Goal: Transaction & Acquisition: Purchase product/service

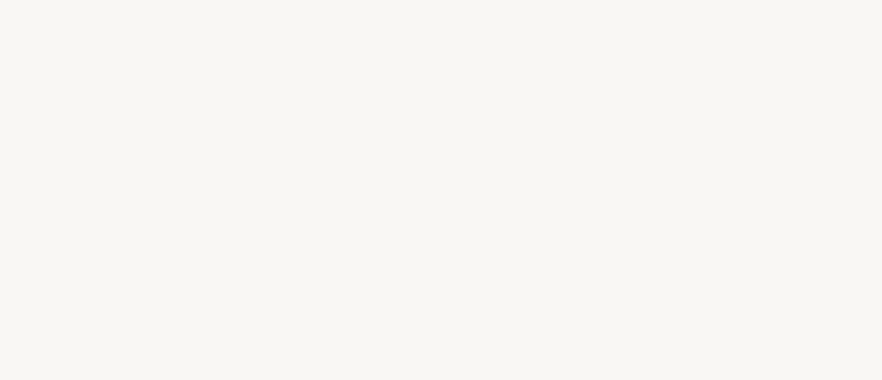
select select "BR"
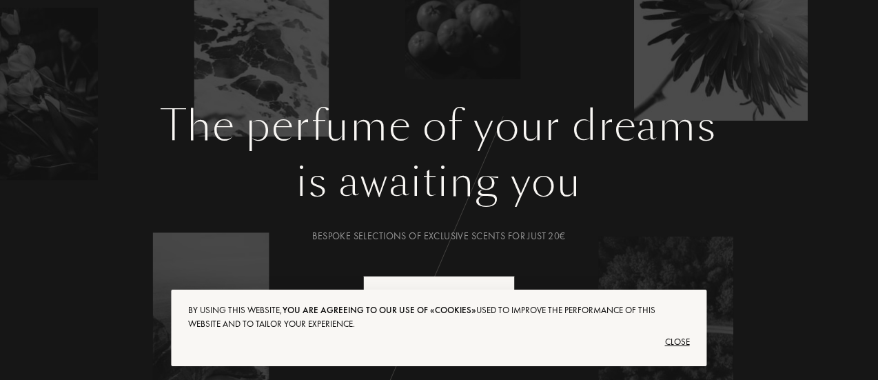
scroll to position [138, 0]
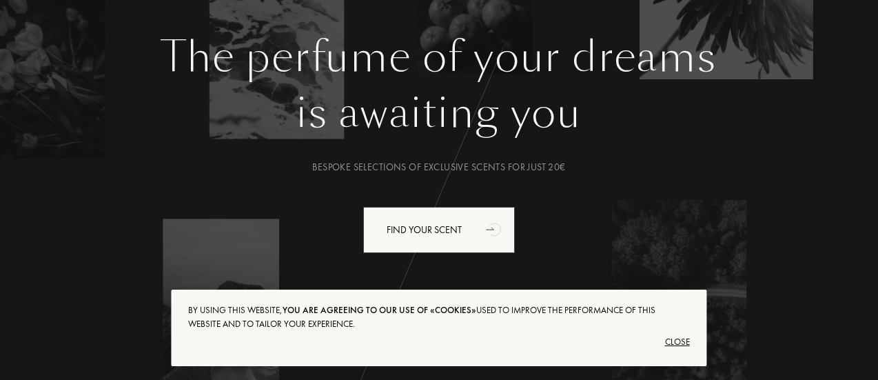
click at [676, 341] on div "Close" at bounding box center [438, 342] width 501 height 22
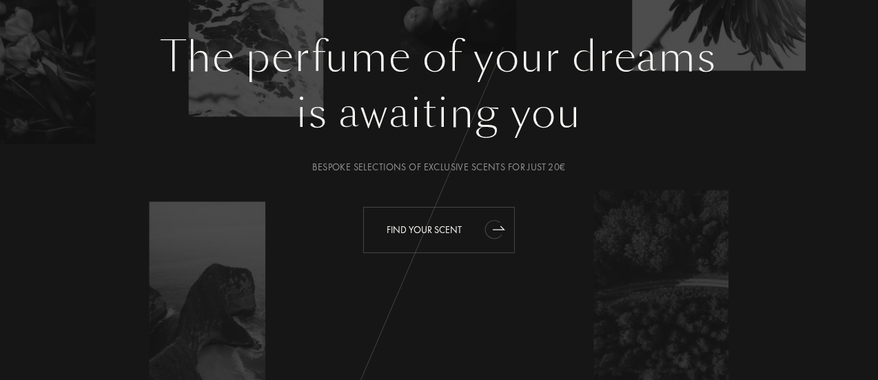
click at [433, 227] on div "Find your scent" at bounding box center [439, 230] width 152 height 46
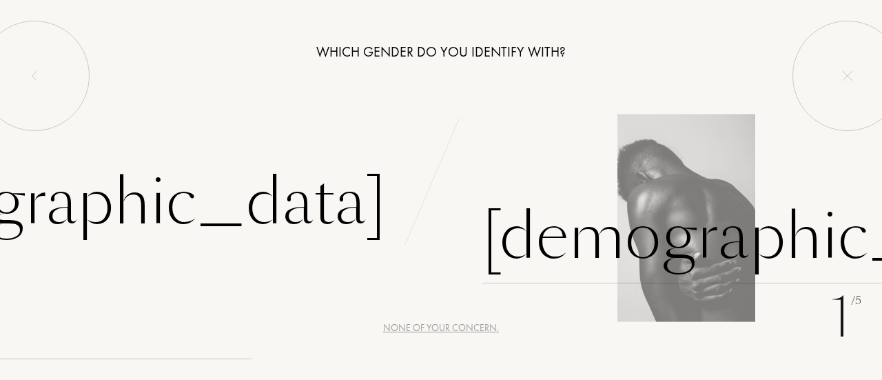
click at [567, 238] on div "[DEMOGRAPHIC_DATA]" at bounding box center [769, 236] width 575 height 93
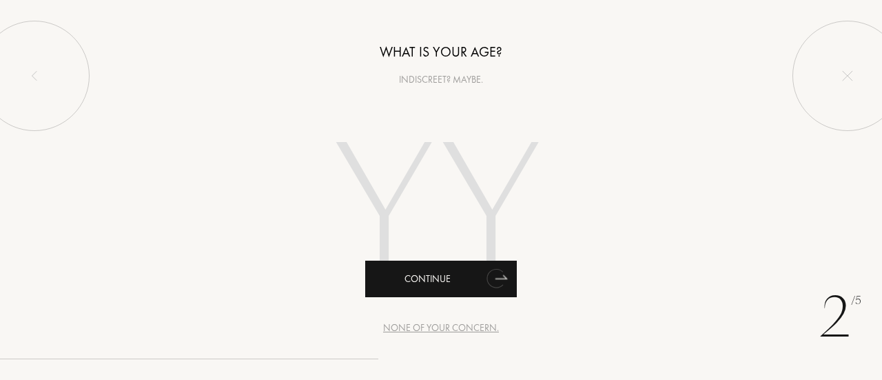
click at [493, 282] on icon "animation" at bounding box center [494, 278] width 17 height 19
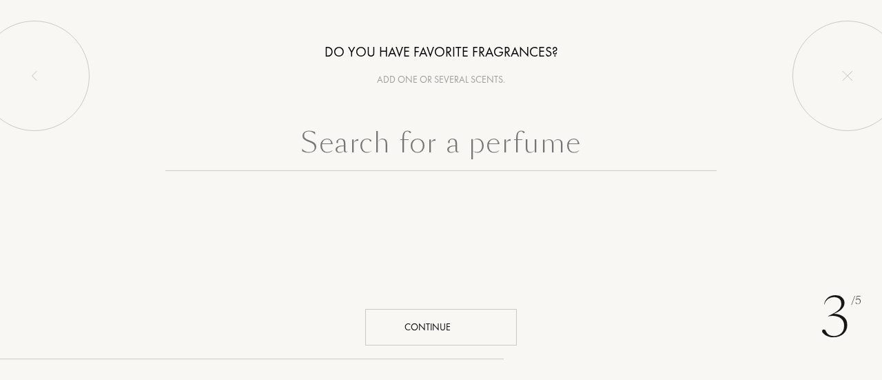
click at [478, 349] on div "3 /5 Do you have favorite fragrances? Add one or several scents. Continue" at bounding box center [441, 190] width 882 height 380
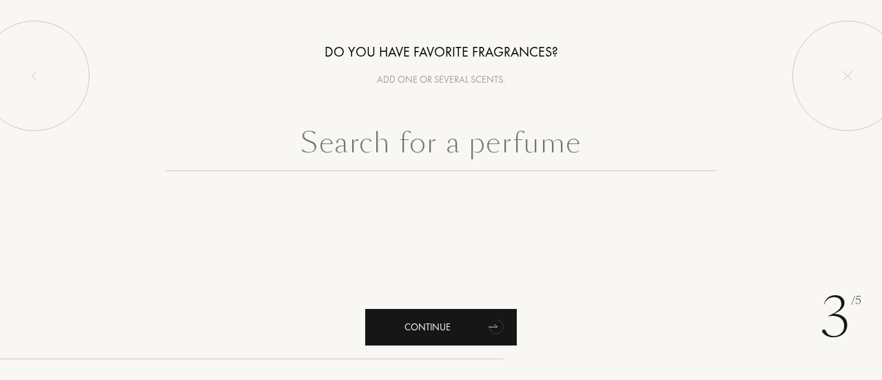
click at [480, 334] on div "Continue" at bounding box center [441, 327] width 152 height 37
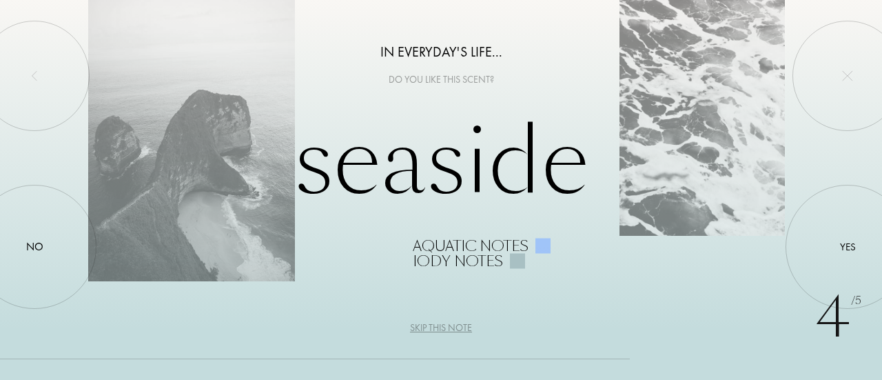
click at [453, 324] on div "Skip this note" at bounding box center [441, 327] width 62 height 14
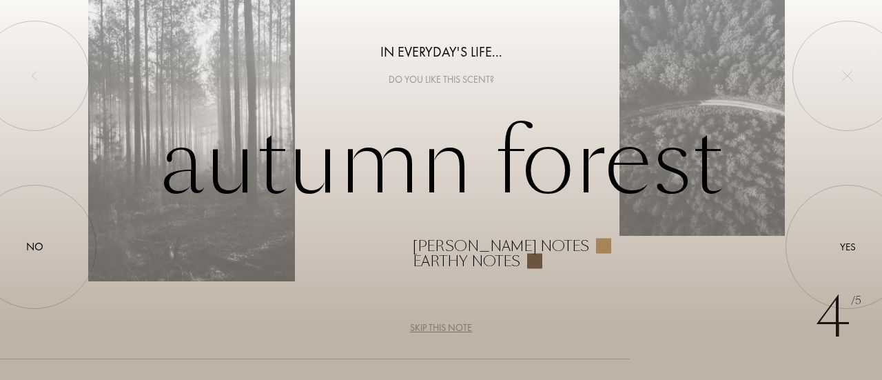
click at [455, 326] on div "Skip this note" at bounding box center [441, 327] width 62 height 14
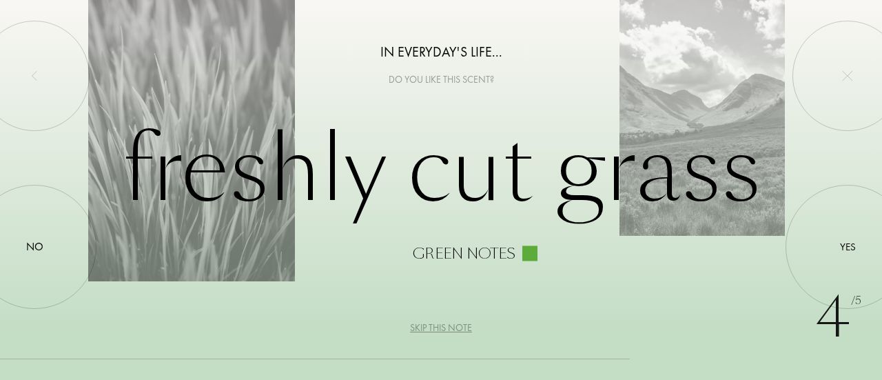
click at [455, 326] on div "Skip this note" at bounding box center [441, 327] width 62 height 14
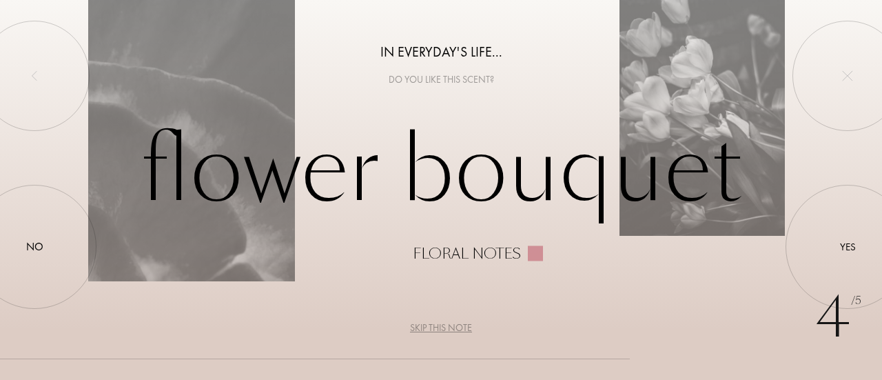
click at [455, 326] on div "Skip this note" at bounding box center [441, 327] width 62 height 14
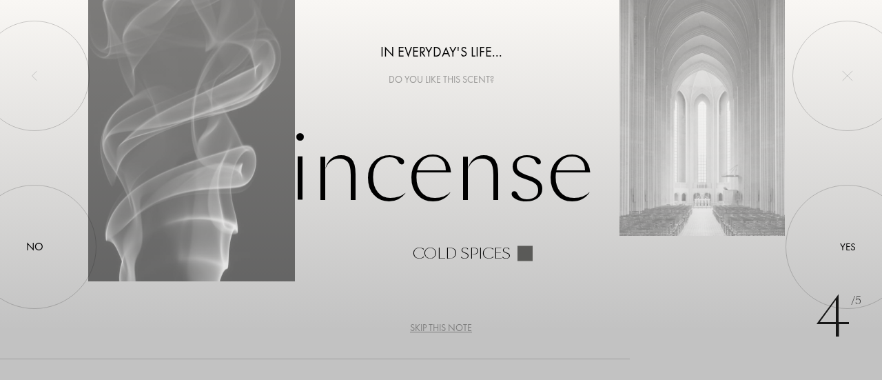
click at [462, 329] on div "Skip this note" at bounding box center [441, 327] width 62 height 14
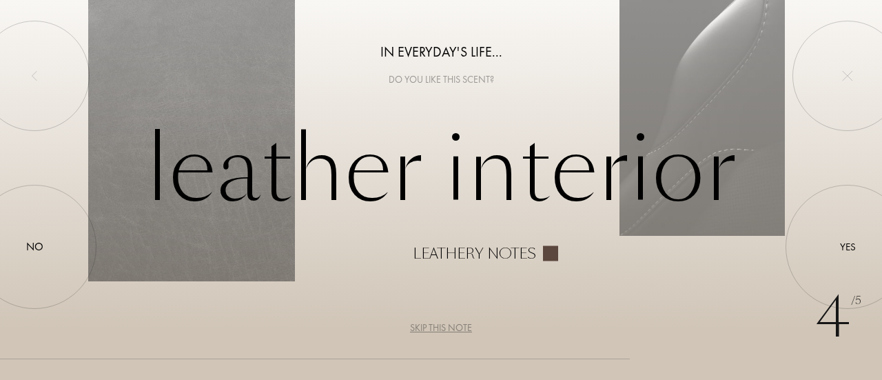
click at [462, 329] on div "Skip this note" at bounding box center [441, 327] width 62 height 14
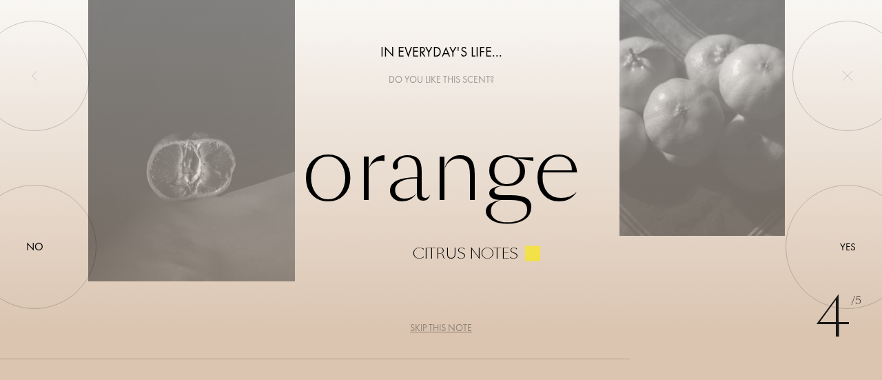
click at [462, 329] on div "Skip this note" at bounding box center [441, 327] width 62 height 14
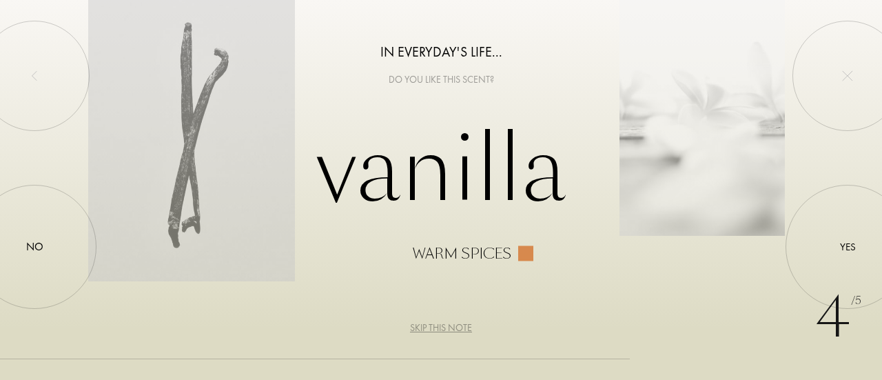
click at [462, 329] on div "Skip this note" at bounding box center [441, 327] width 62 height 14
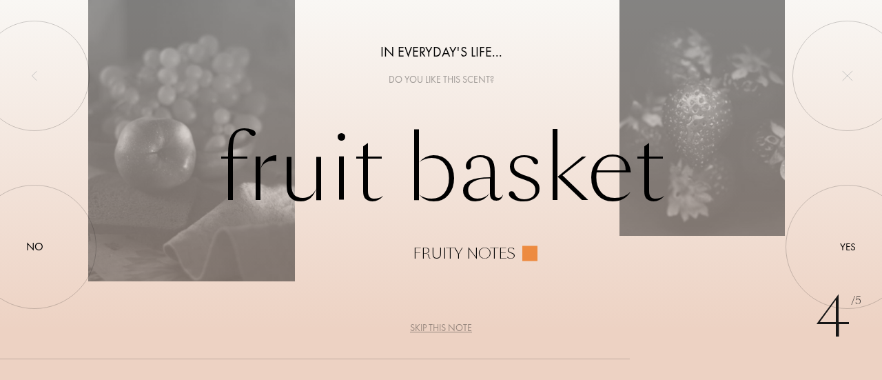
click at [463, 329] on div "Skip this note" at bounding box center [441, 327] width 62 height 14
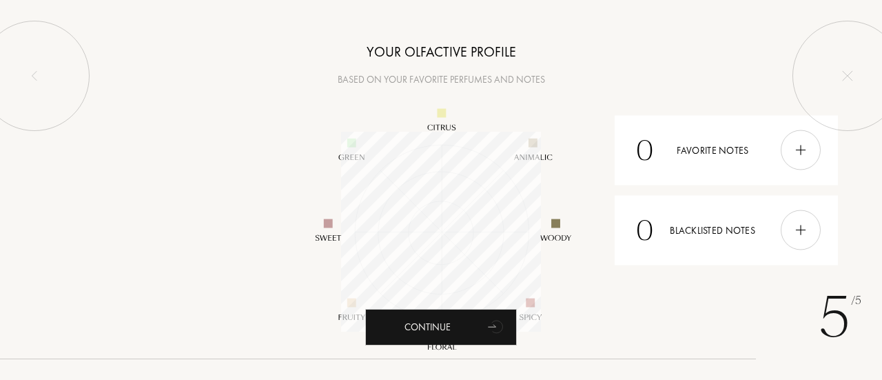
scroll to position [200, 200]
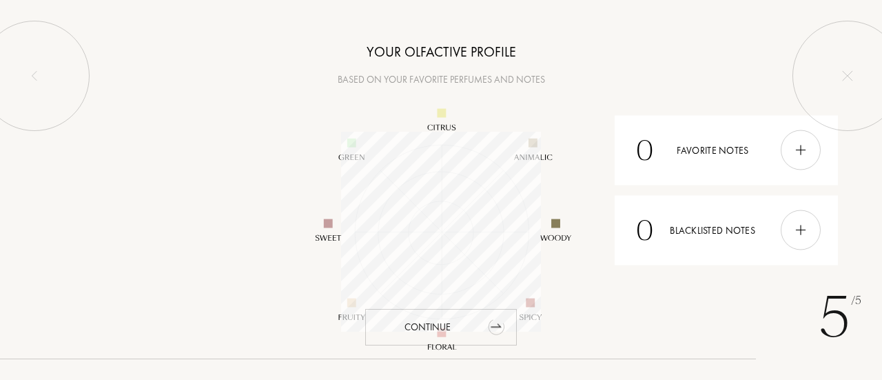
click at [461, 329] on div "Continue" at bounding box center [441, 327] width 152 height 37
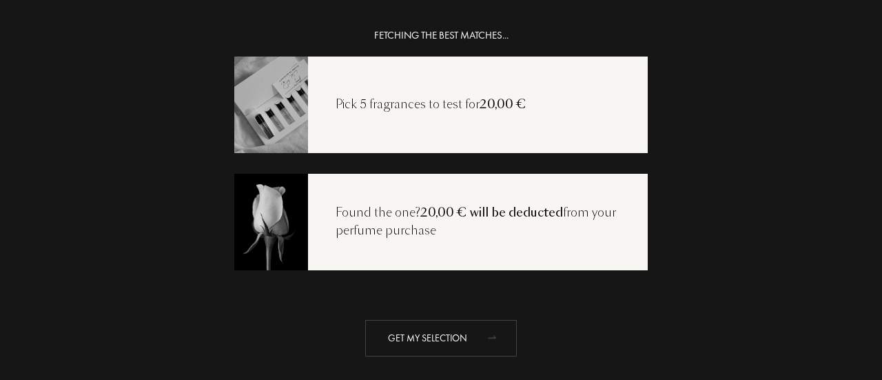
click at [492, 333] on icon "animation" at bounding box center [497, 338] width 11 height 12
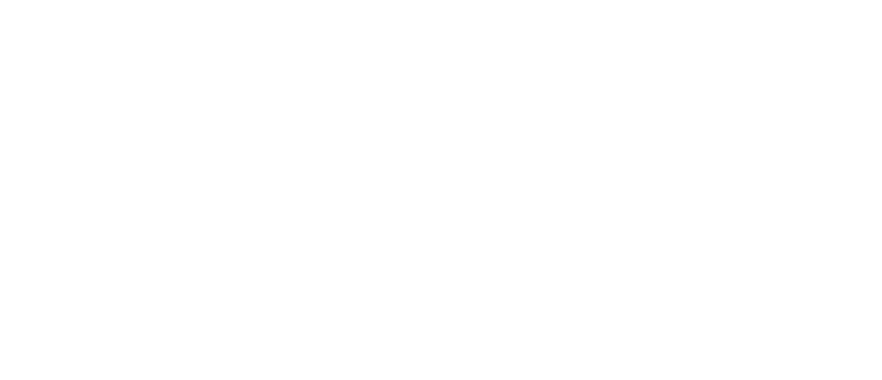
select select "BR"
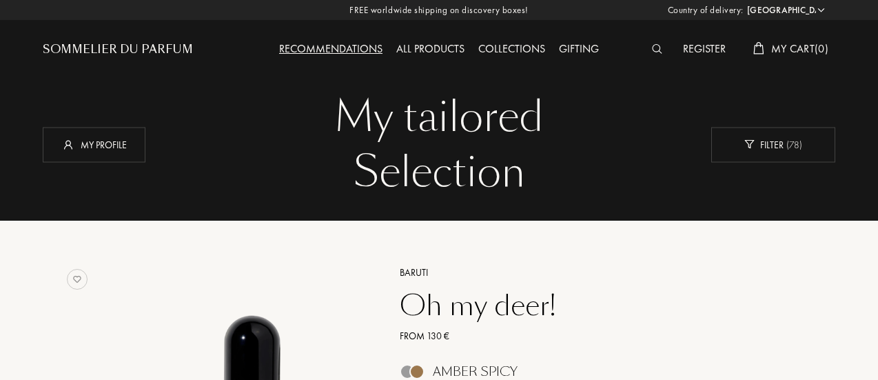
click at [419, 49] on div "All products" at bounding box center [430, 50] width 82 height 18
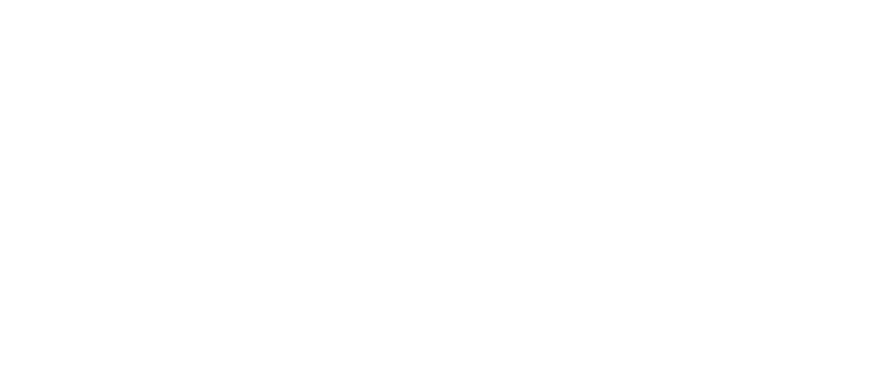
select select "BR"
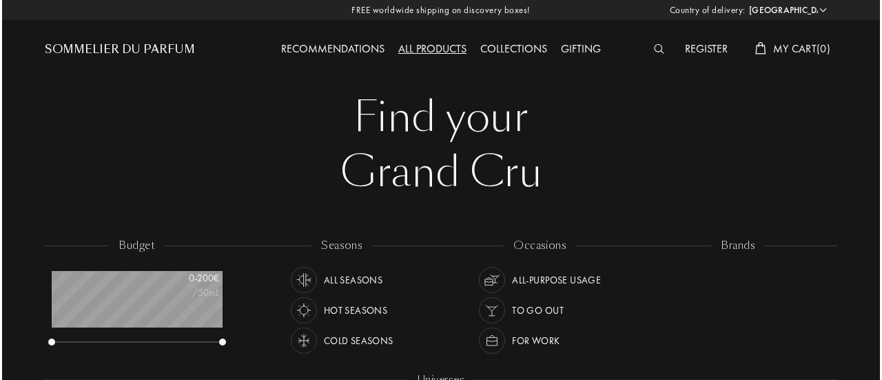
scroll to position [69, 171]
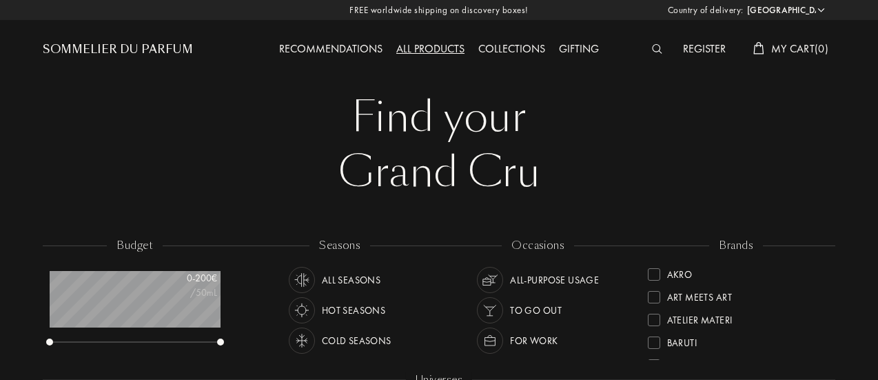
click at [658, 49] on img at bounding box center [657, 49] width 10 height 10
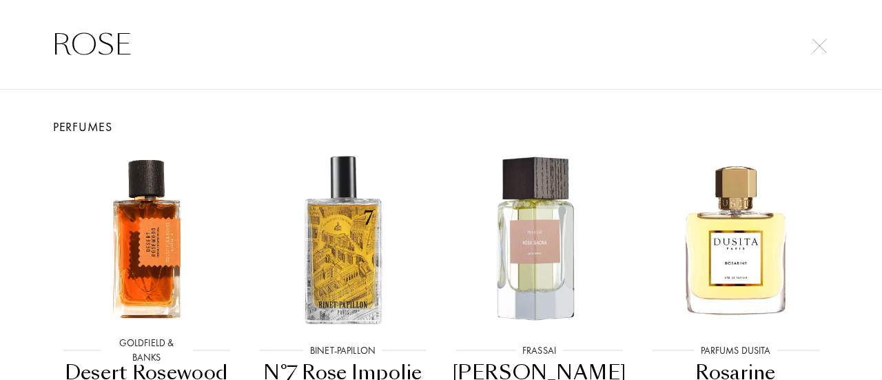
type input "ROSE"
click at [822, 42] on img at bounding box center [819, 46] width 14 height 14
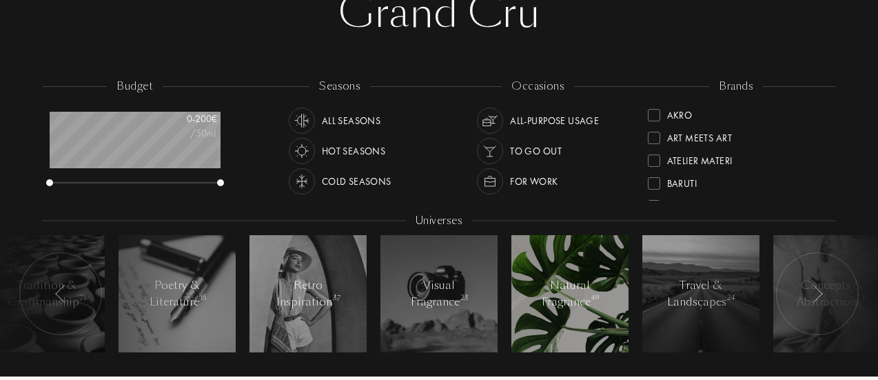
scroll to position [138, 0]
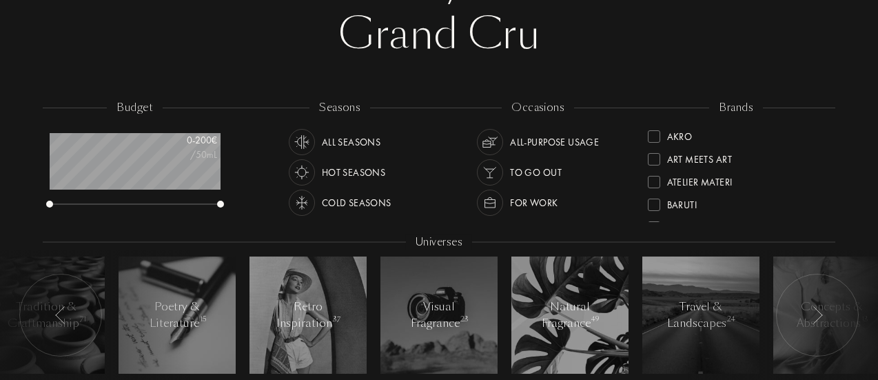
drag, startPoint x: 822, startPoint y: 142, endPoint x: 829, endPoint y: 121, distance: 22.2
click at [828, 120] on div "brands Akro Art Meets Art Atelier Materi Baruti Binet-Papillon Cépages Parfums …" at bounding box center [736, 162] width 198 height 124
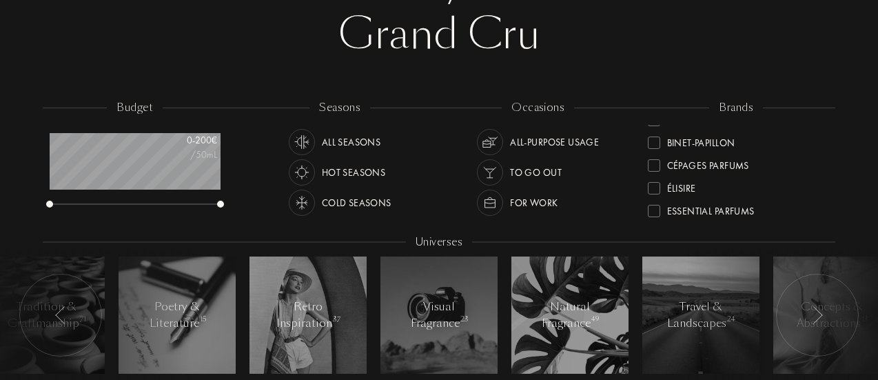
drag, startPoint x: 825, startPoint y: 138, endPoint x: 827, endPoint y: 149, distance: 11.2
click at [829, 160] on div "brands Akro Art Meets Art Atelier Materi Baruti Binet-Papillon Cépages Parfums …" at bounding box center [736, 162] width 198 height 124
click at [824, 157] on div "brands Akro Art Meets Art Atelier Materi Baruti Binet-Papillon Cépages Parfums …" at bounding box center [736, 162] width 198 height 124
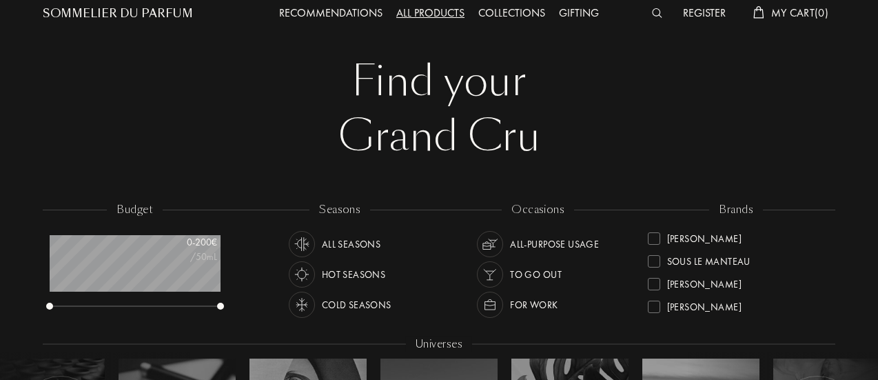
scroll to position [0, 0]
